Goal: Navigation & Orientation: Find specific page/section

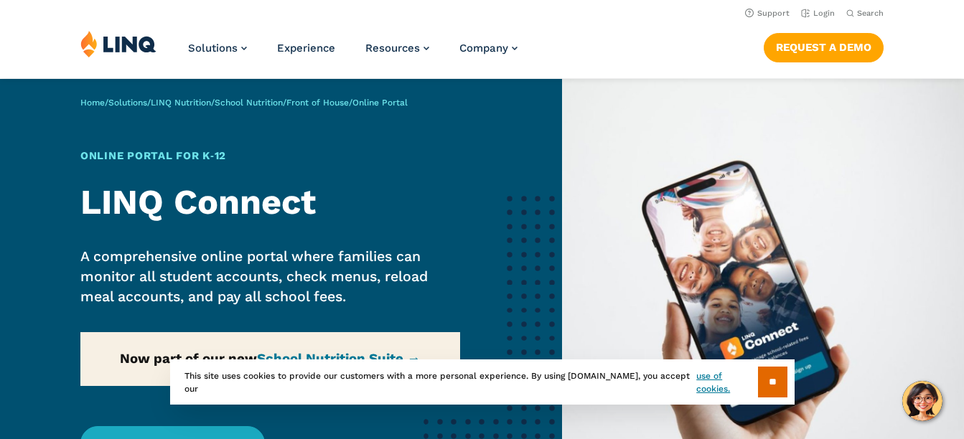
click at [822, 8] on li "Login" at bounding box center [818, 12] width 34 height 16
click at [815, 16] on link "Login" at bounding box center [818, 13] width 34 height 9
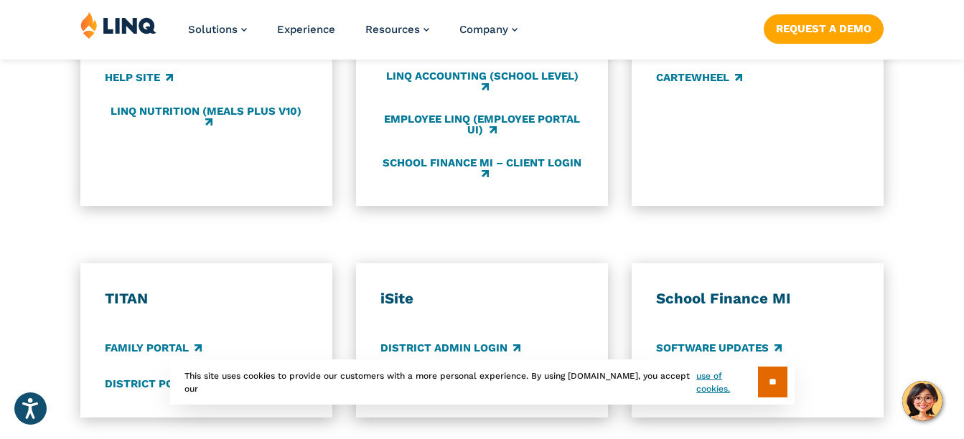
scroll to position [938, 0]
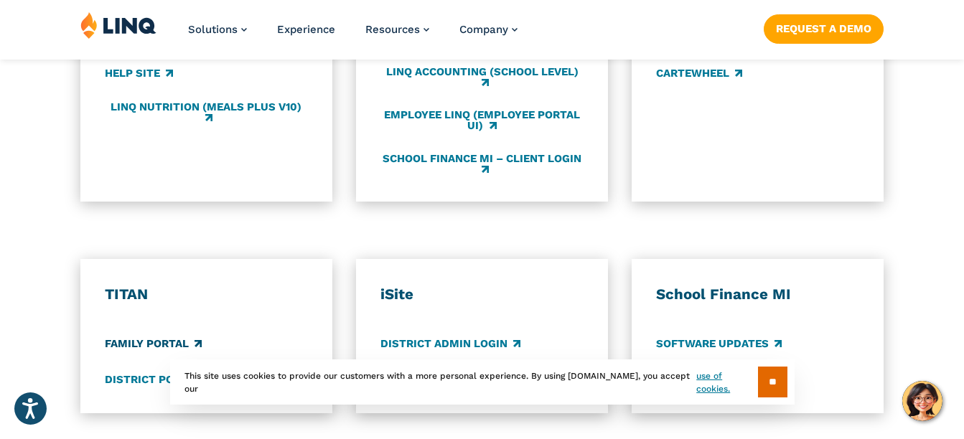
click at [132, 352] on link "Family Portal" at bounding box center [153, 345] width 97 height 16
